Goal: Task Accomplishment & Management: Manage account settings

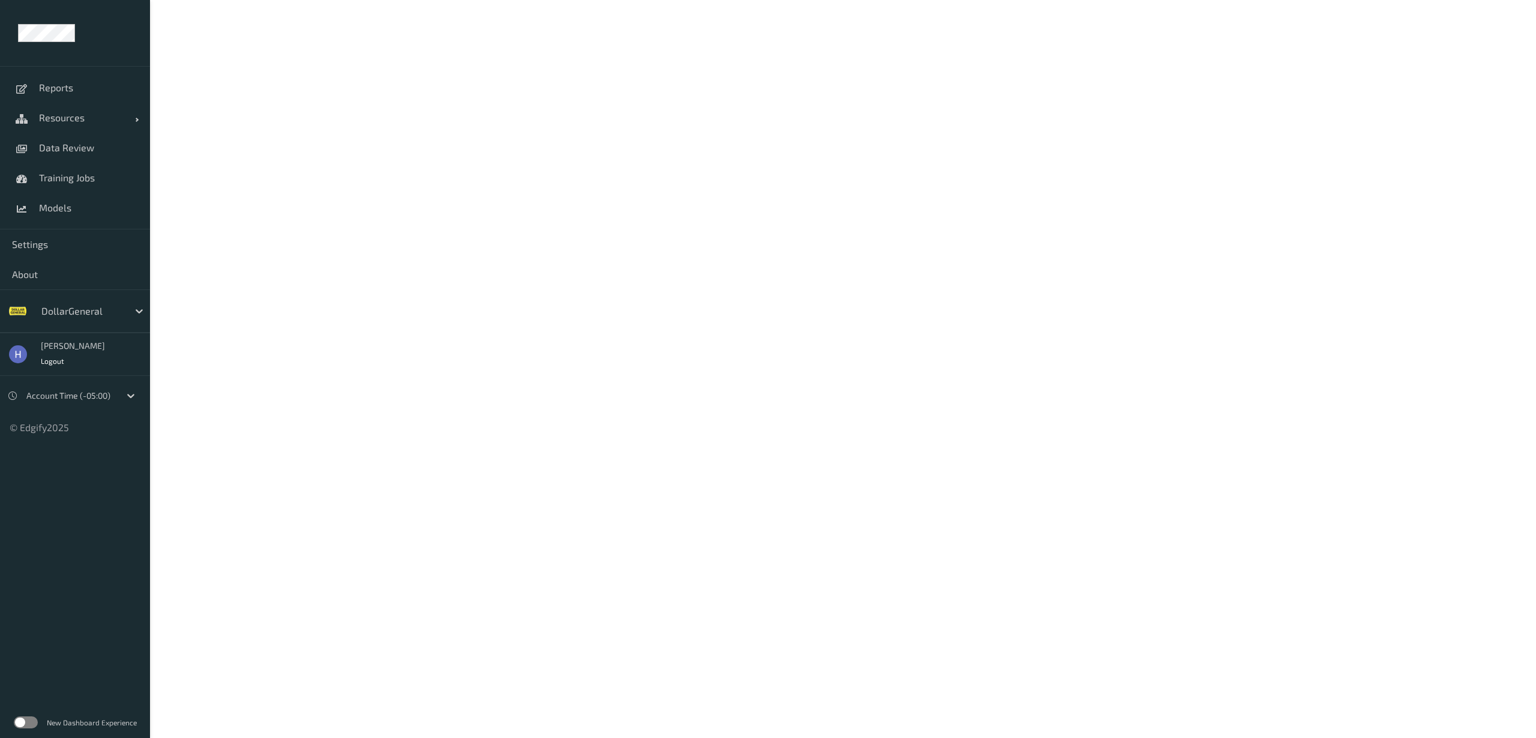
click at [25, 727] on label at bounding box center [26, 722] width 24 height 12
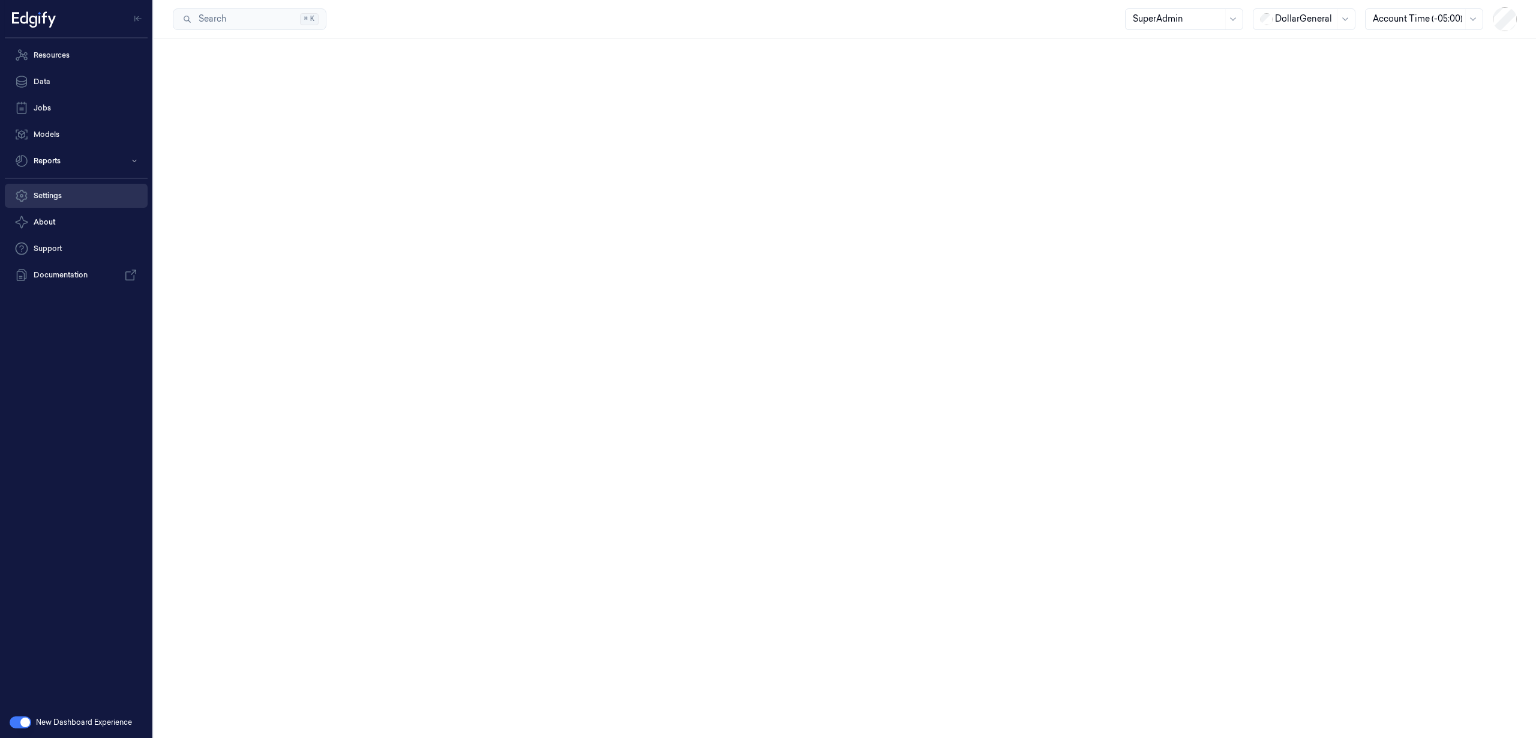
click at [46, 186] on link "Settings" at bounding box center [76, 196] width 143 height 24
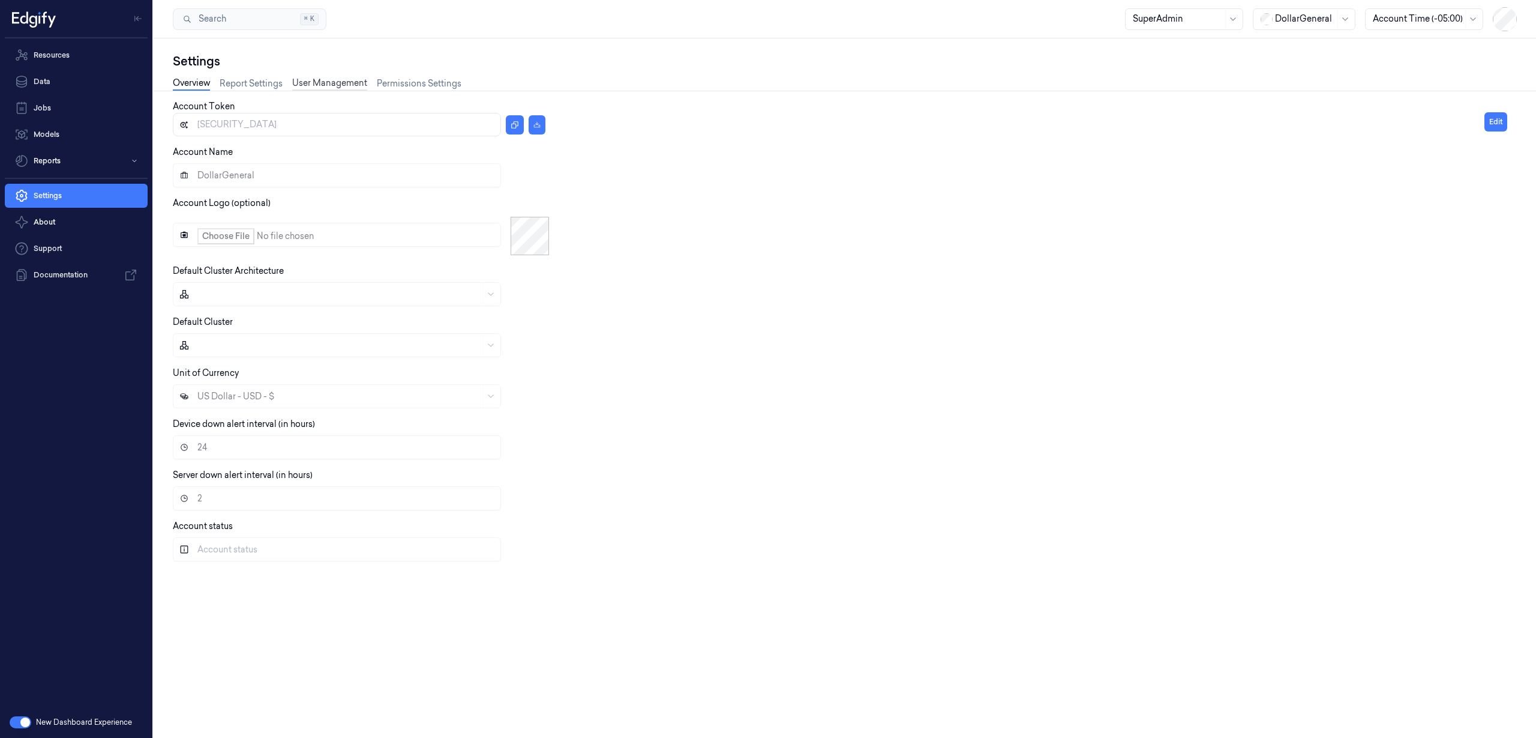
click at [334, 82] on link "User Management" at bounding box center [329, 84] width 75 height 14
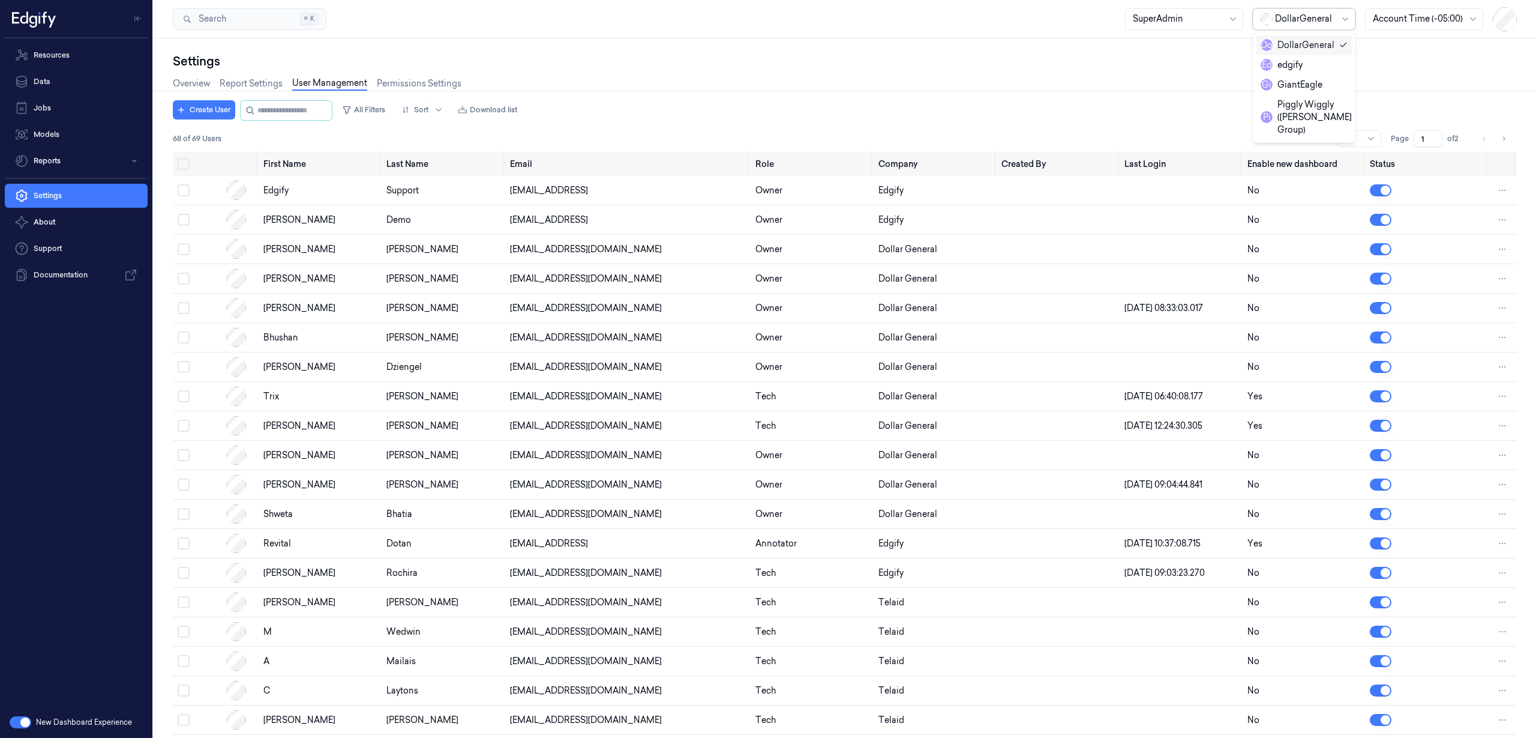
click at [1295, 8] on div "DollarGeneral" at bounding box center [1304, 19] width 103 height 22
click at [1308, 88] on div "GiantEagle" at bounding box center [1292, 85] width 62 height 13
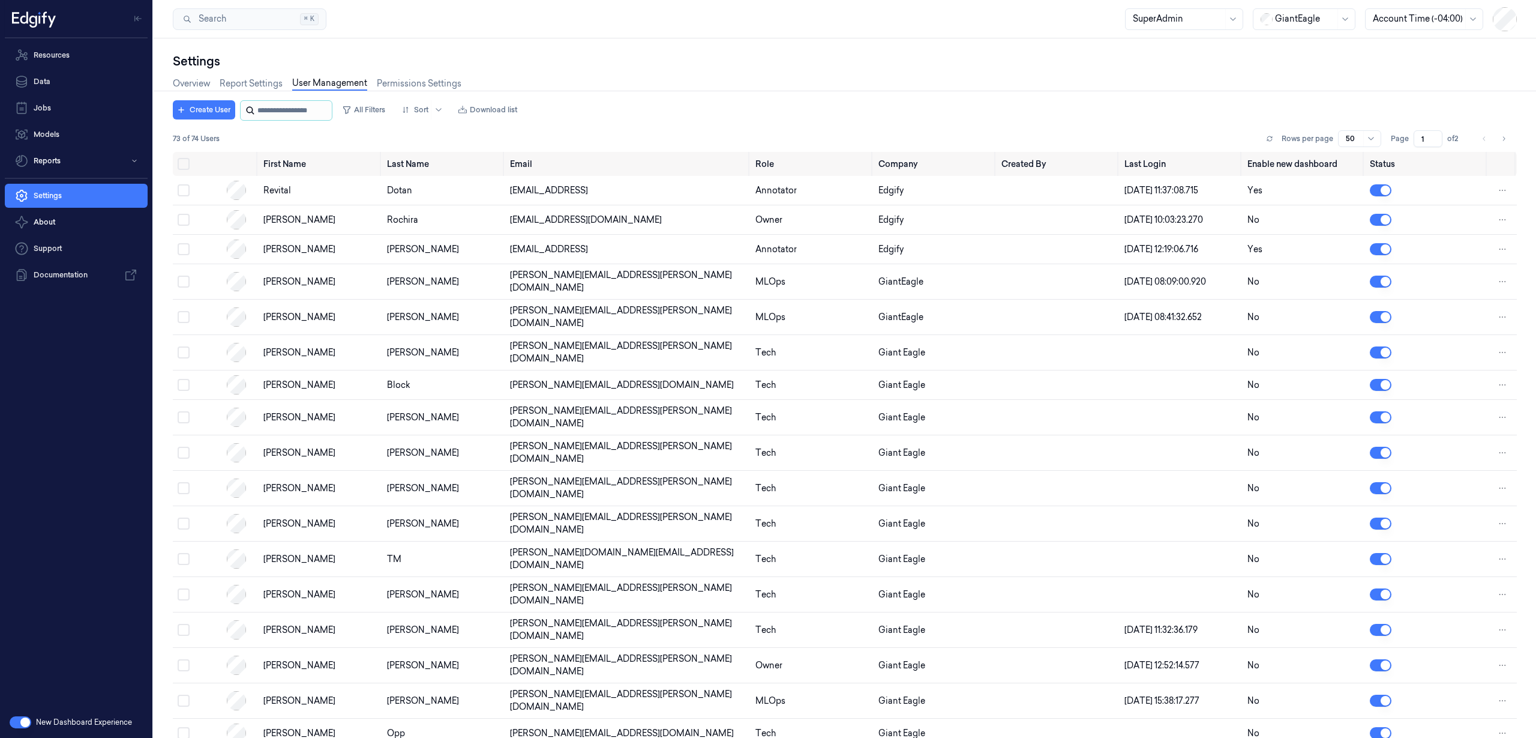
click at [281, 105] on input "string" at bounding box center [293, 110] width 72 height 19
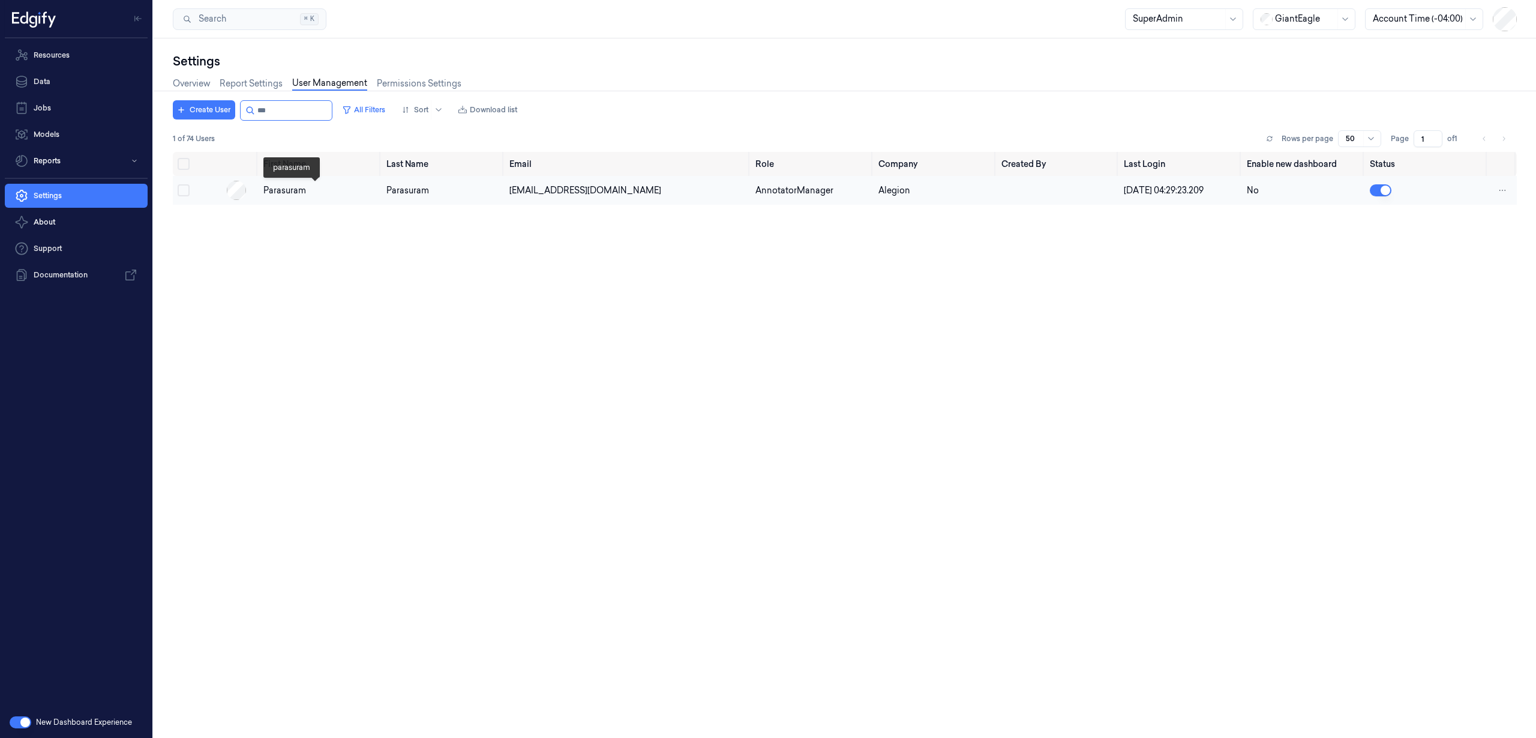
type input "***"
click at [310, 194] on div "parasuram" at bounding box center [319, 190] width 113 height 13
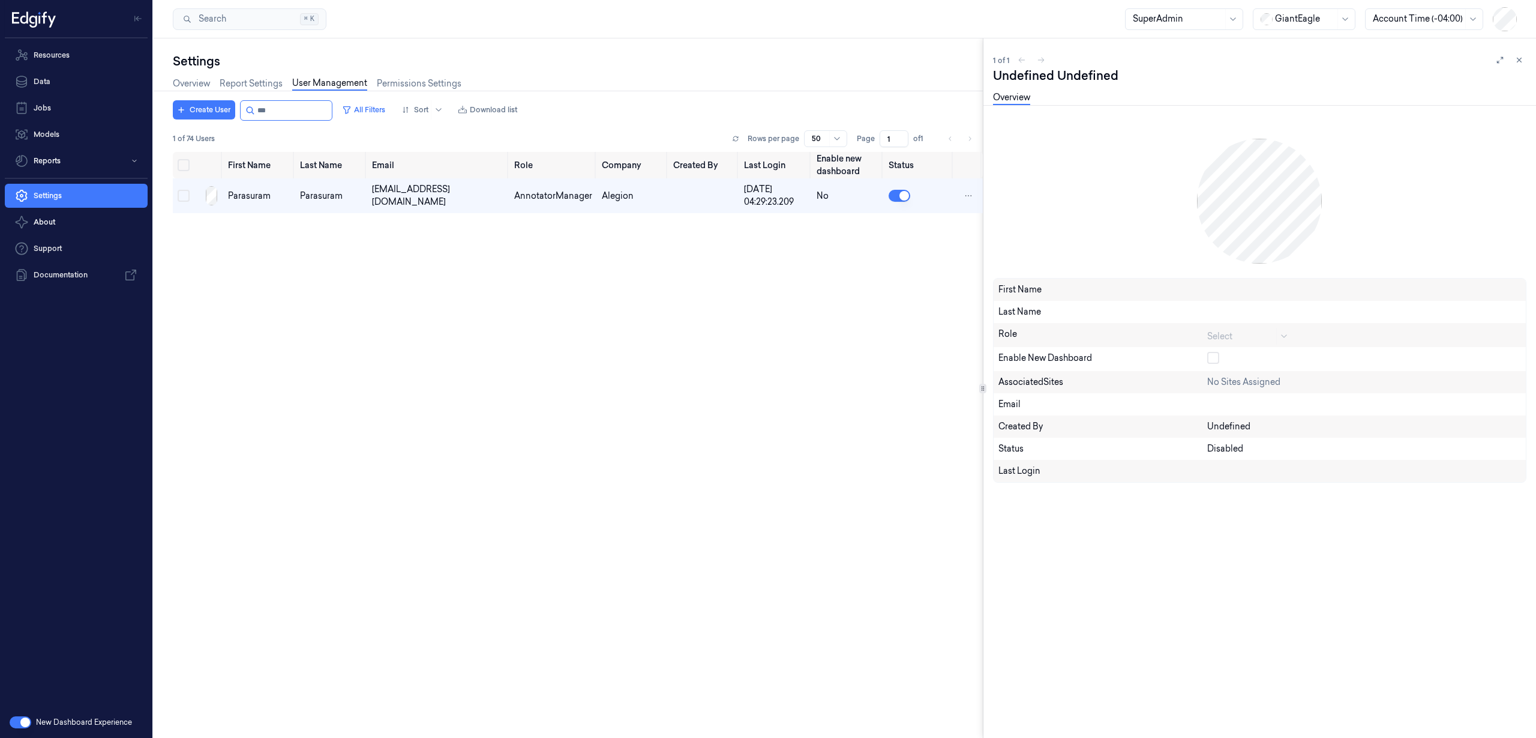
click at [1242, 336] on div "Select" at bounding box center [1250, 335] width 86 height 14
click at [1244, 336] on div "Select" at bounding box center [1250, 335] width 86 height 14
click at [1246, 337] on div "Select" at bounding box center [1250, 335] width 86 height 14
click at [1293, 582] on div "First Name Last Name Role Select Enable new dashboard associatedSites No sites …" at bounding box center [1259, 430] width 533 height 613
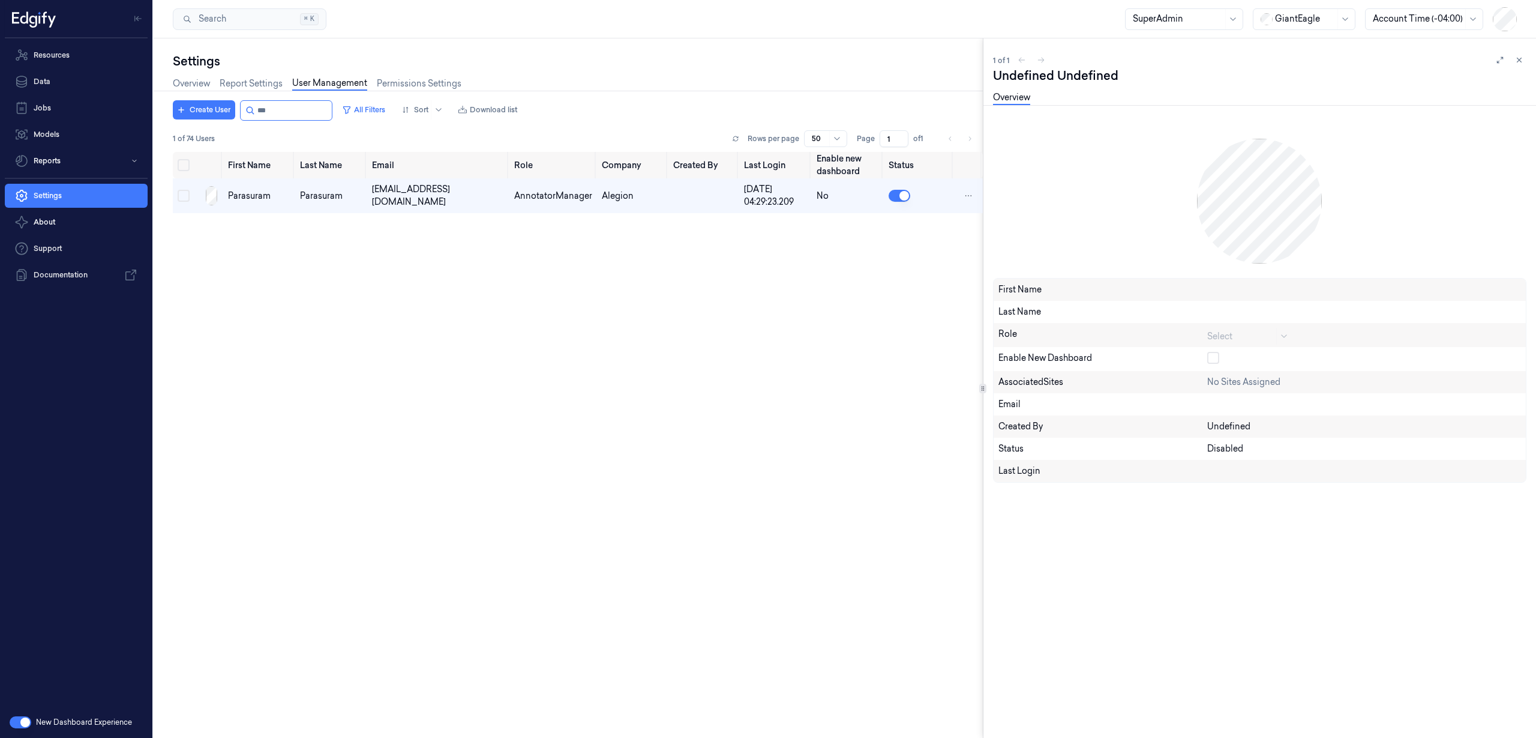
click at [1293, 582] on div "First Name Last Name Role Select Enable new dashboard associatedSites No sites …" at bounding box center [1259, 430] width 533 height 613
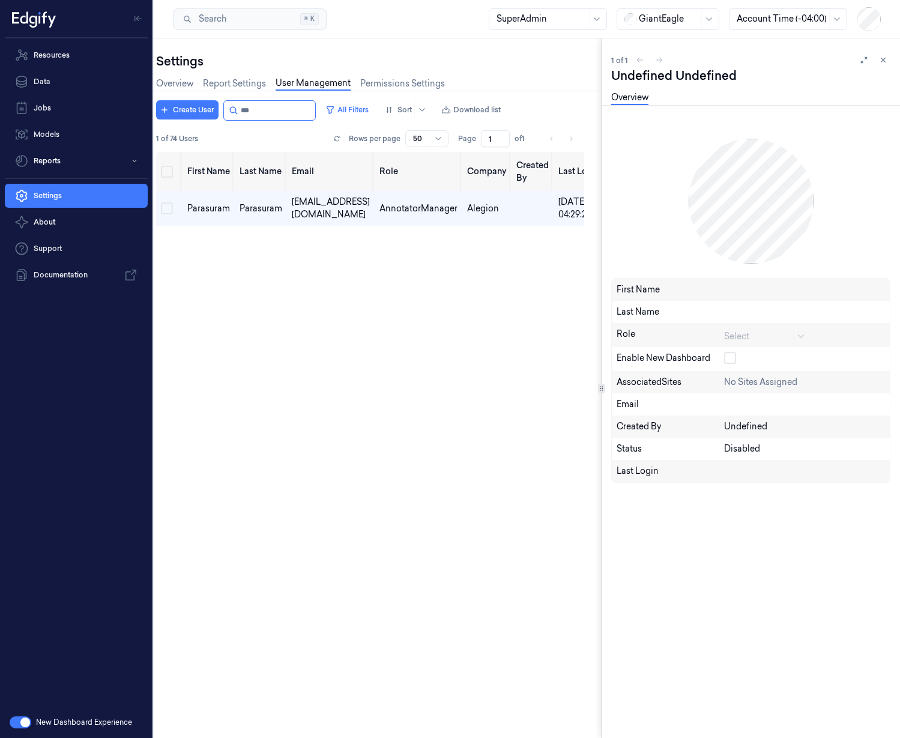
scroll to position [0, 19]
click at [364, 210] on div "parasuram.k@indivillage.in" at bounding box center [328, 208] width 78 height 25
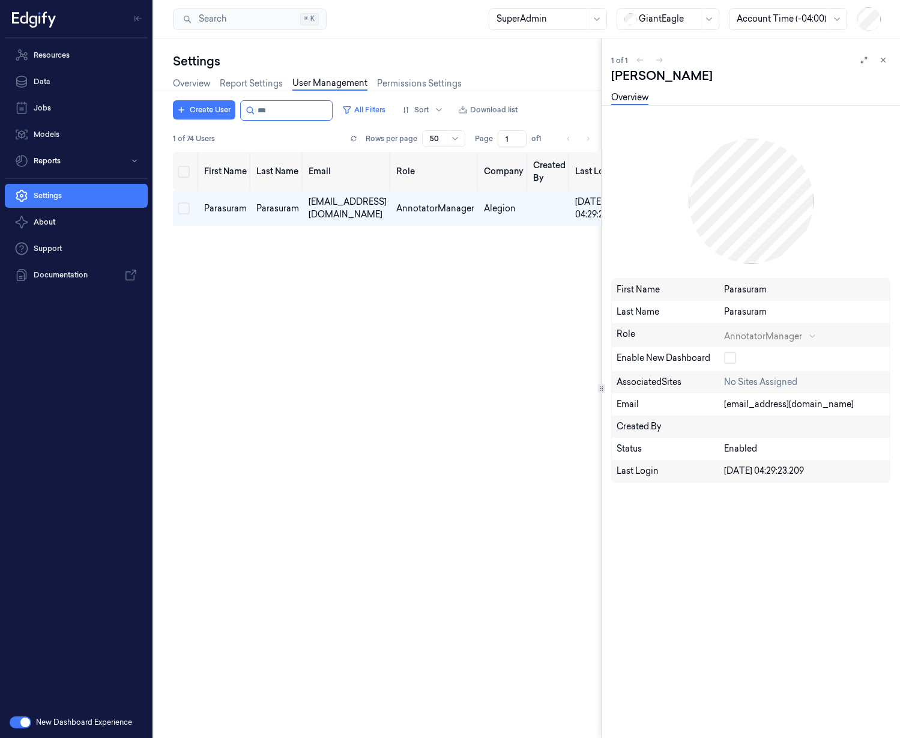
scroll to position [0, 19]
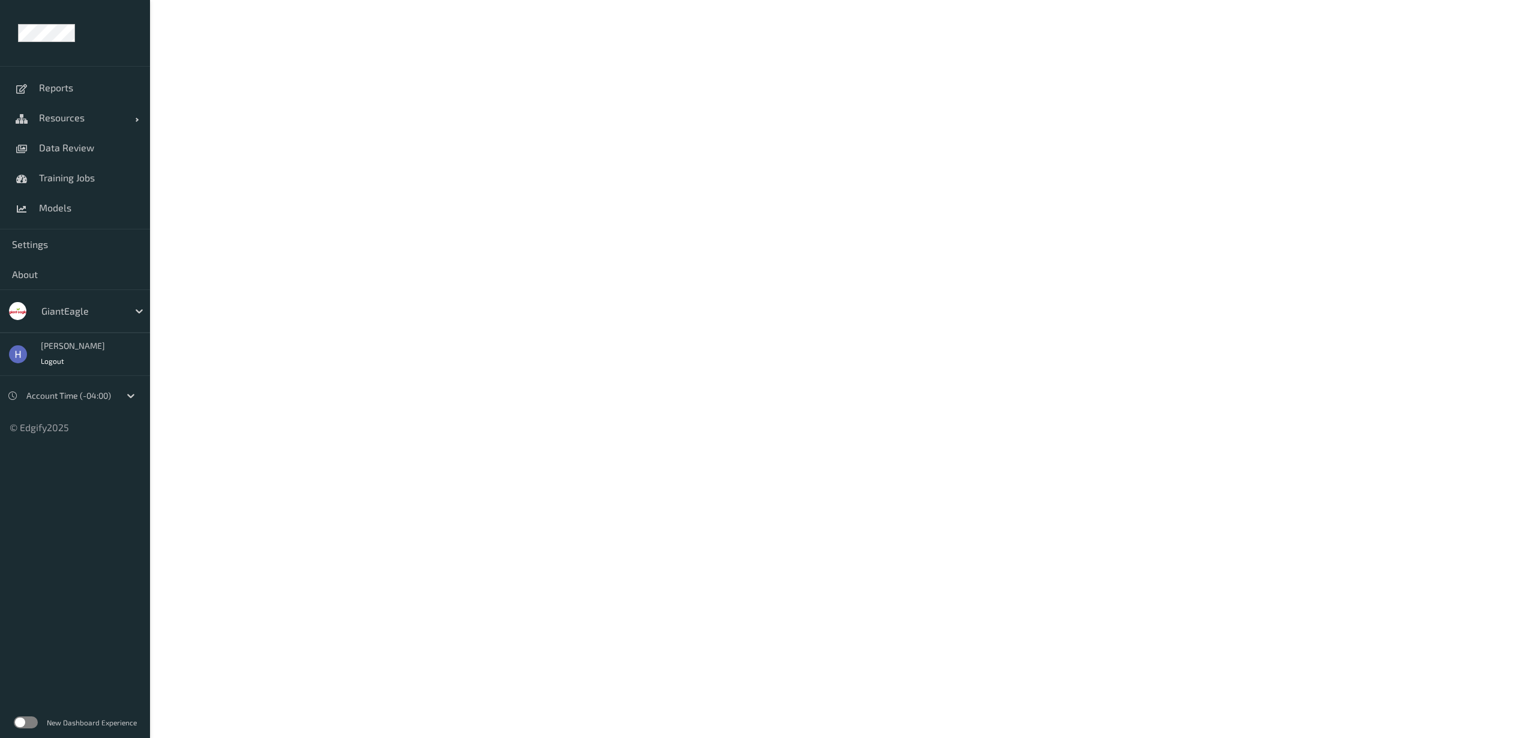
click at [24, 721] on label at bounding box center [26, 722] width 24 height 12
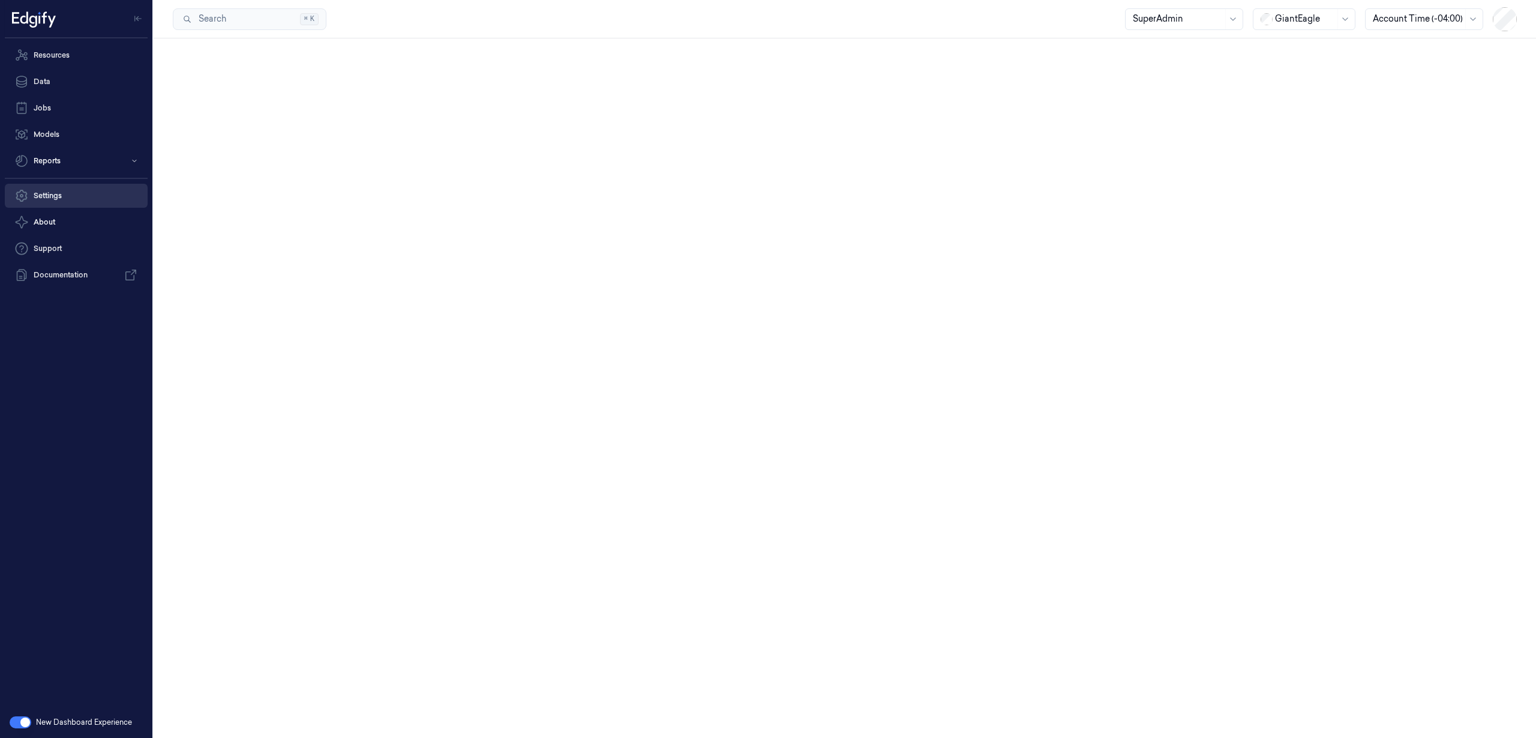
click at [51, 191] on link "Settings" at bounding box center [76, 196] width 143 height 24
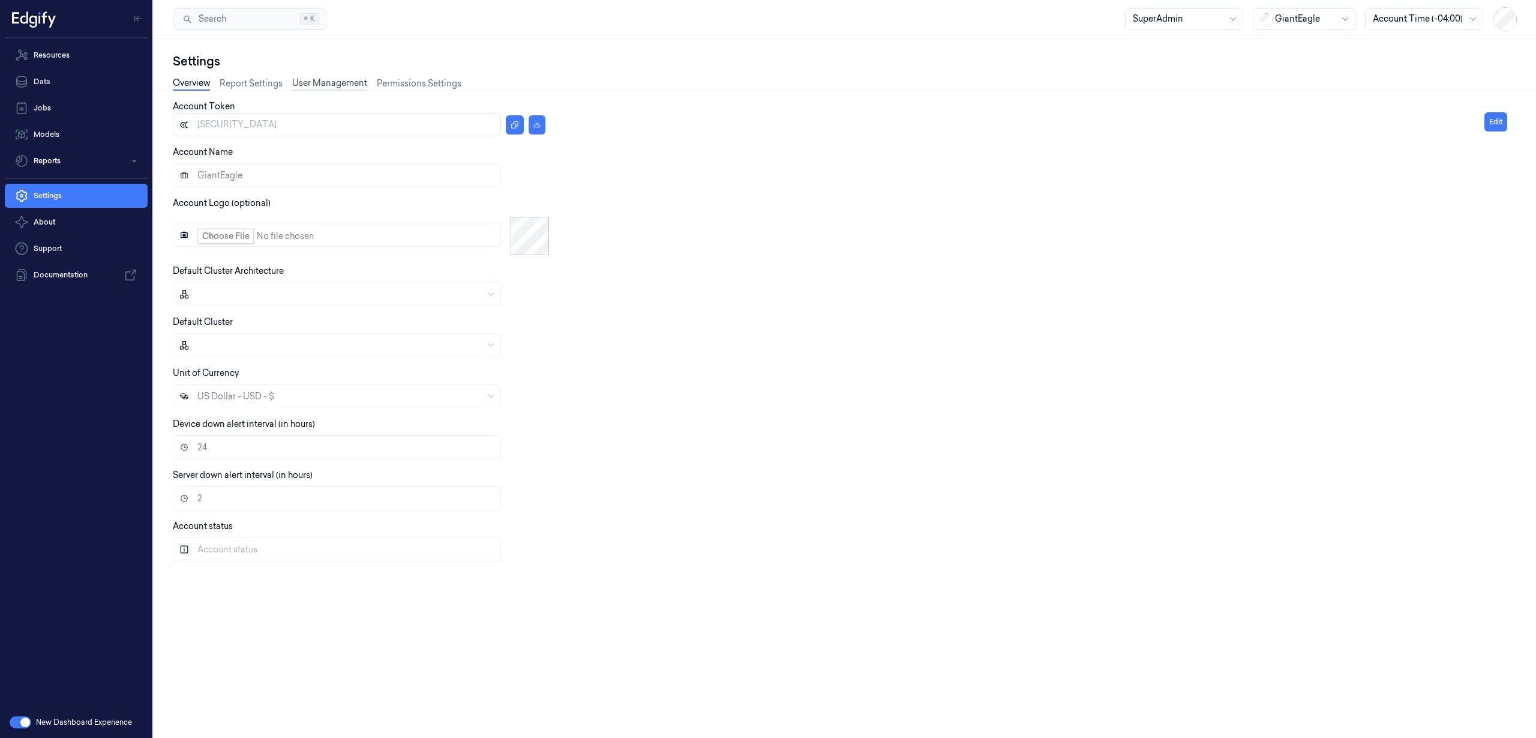
click at [336, 83] on link "User Management" at bounding box center [329, 84] width 75 height 14
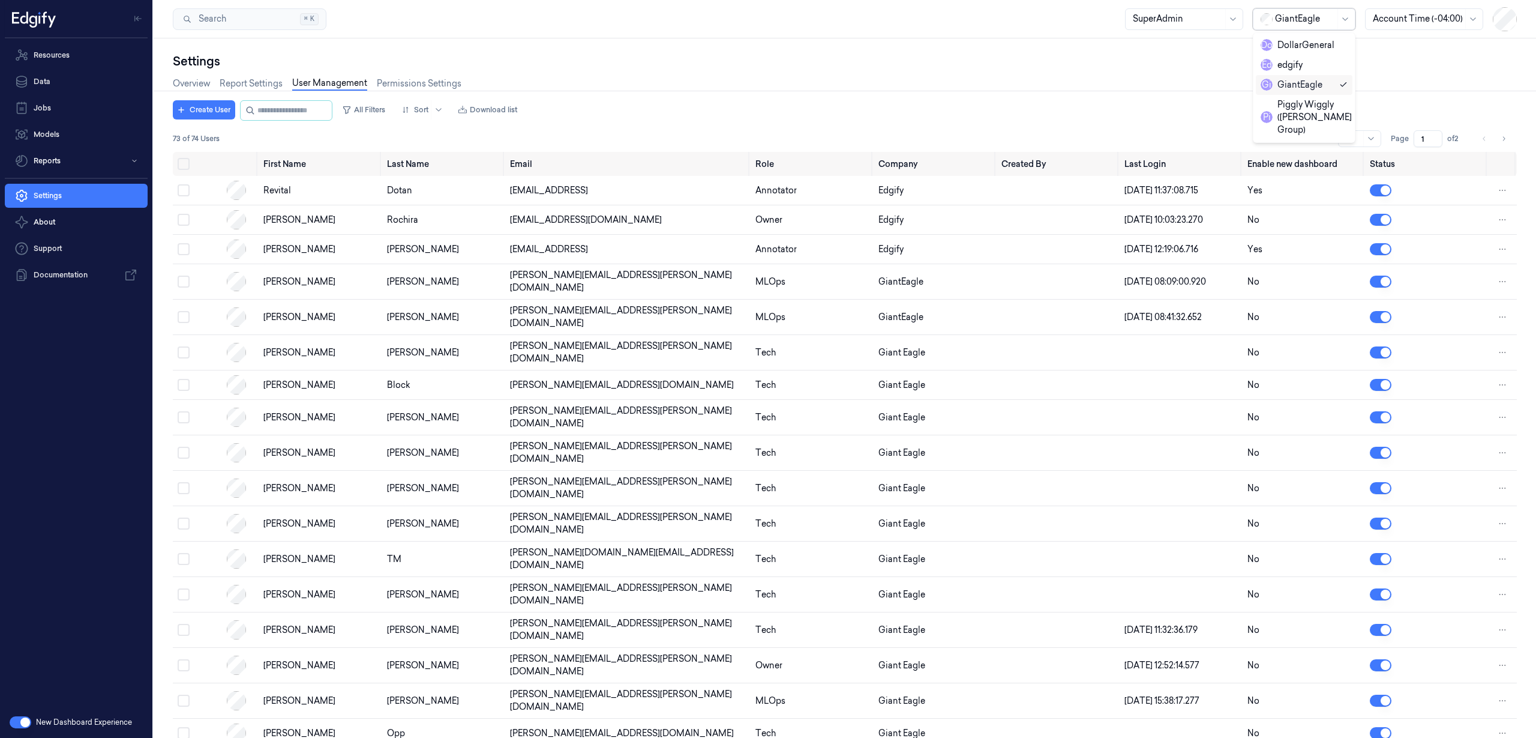
click at [1283, 17] on div at bounding box center [1305, 19] width 60 height 13
click at [1101, 68] on div "Settings" at bounding box center [845, 61] width 1344 height 17
